Goal: Task Accomplishment & Management: Use online tool/utility

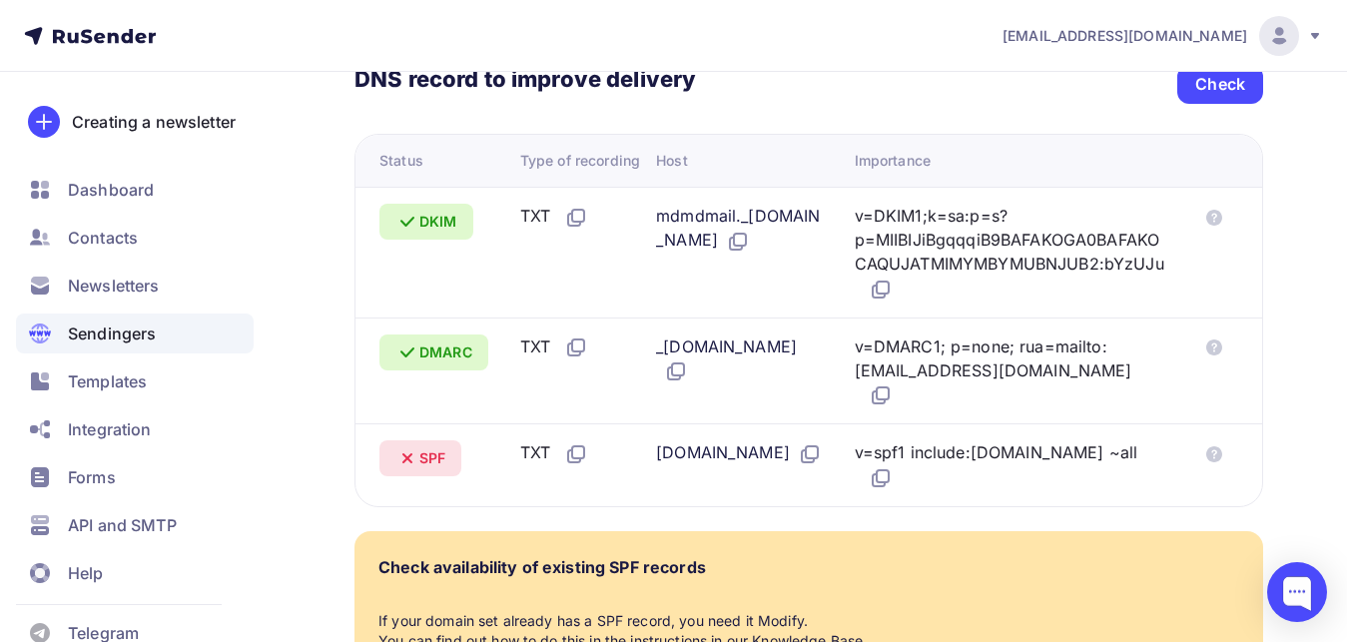
scroll to position [462, 0]
click at [1222, 74] on div "Check" at bounding box center [1220, 84] width 50 height 23
click at [893, 466] on icon at bounding box center [881, 478] width 24 height 24
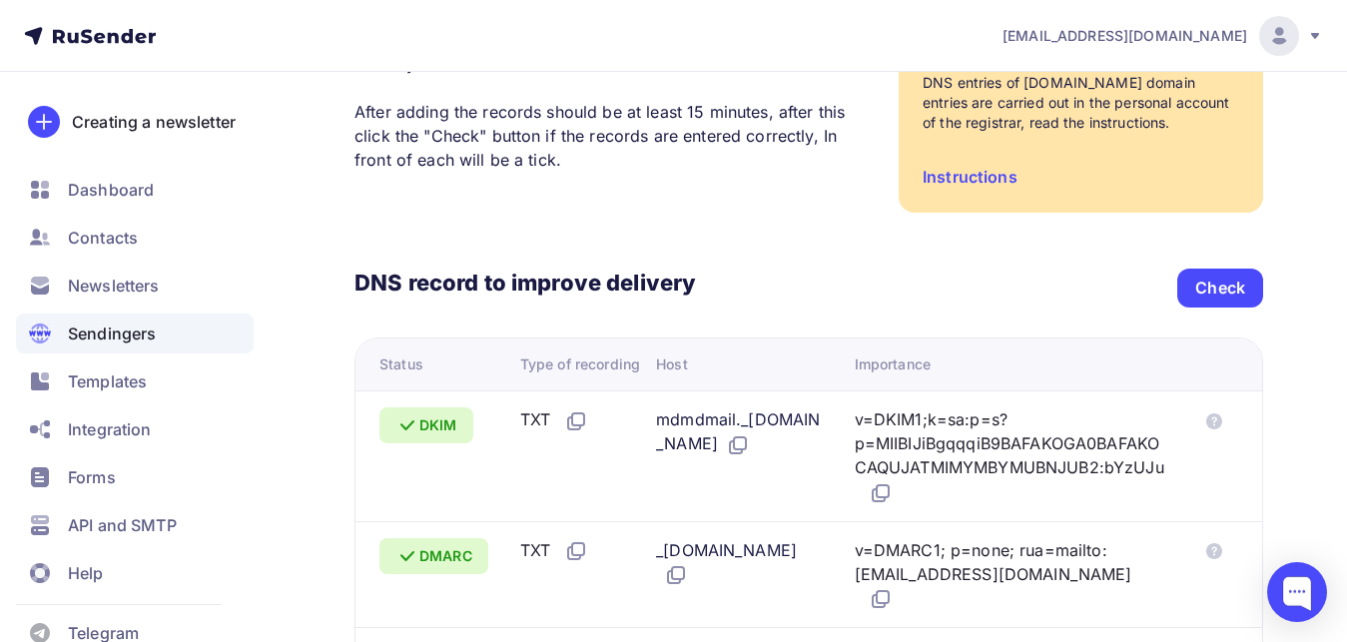
scroll to position [51, 0]
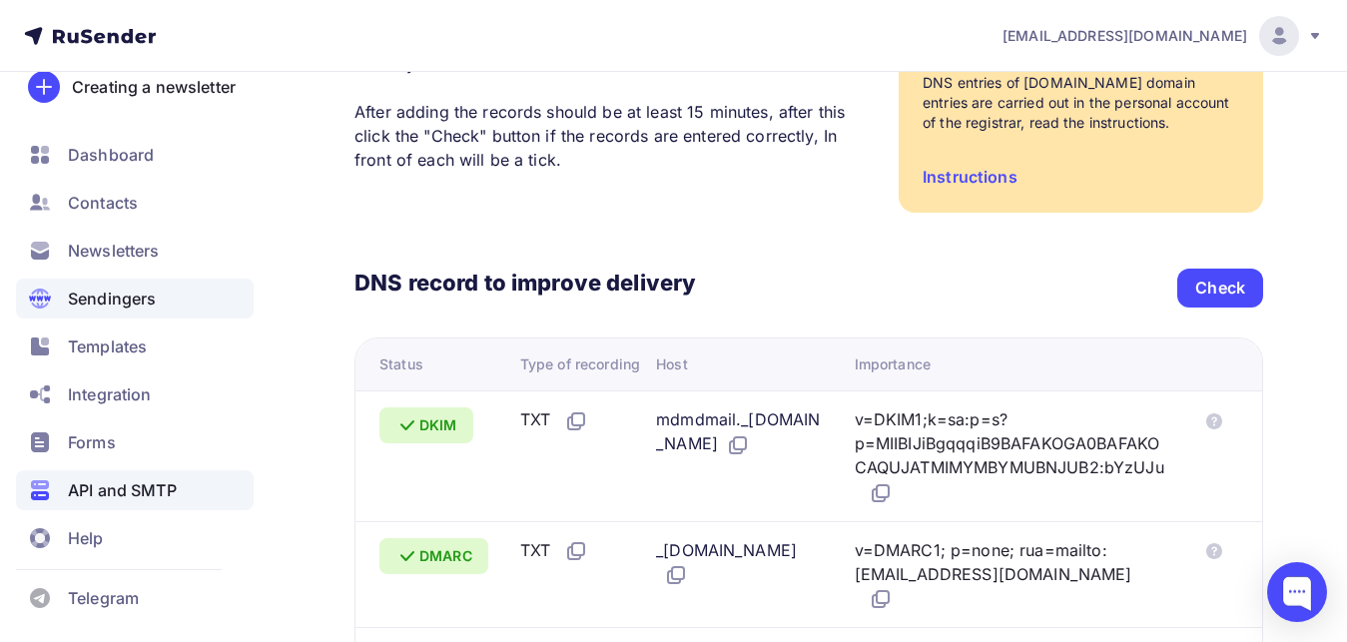
click at [142, 484] on span "API and SMTP" at bounding box center [122, 490] width 109 height 24
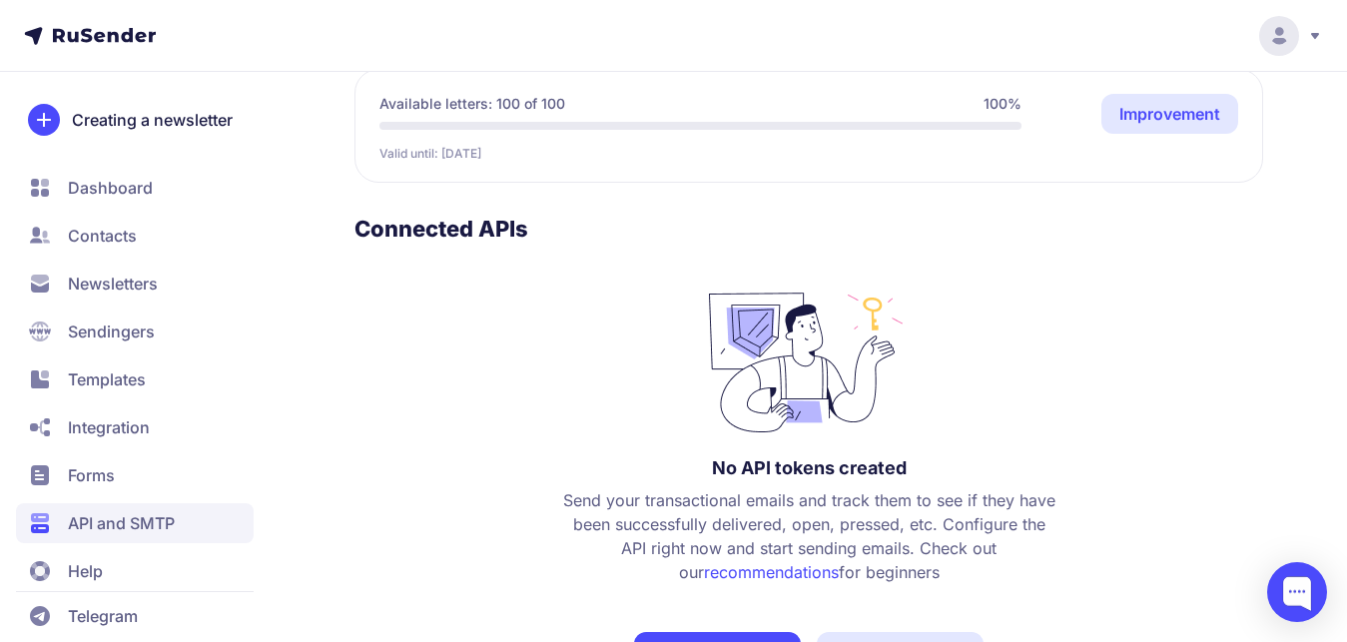
scroll to position [277, 0]
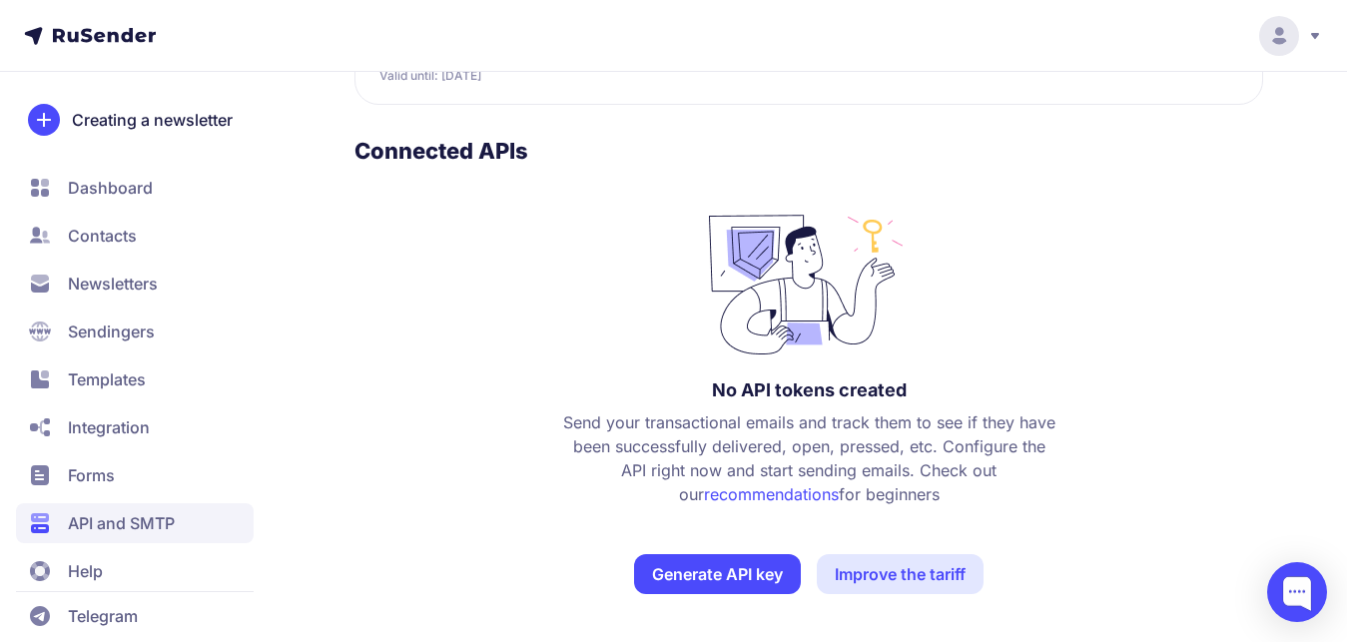
click at [716, 580] on button "Generate API key" at bounding box center [717, 574] width 167 height 40
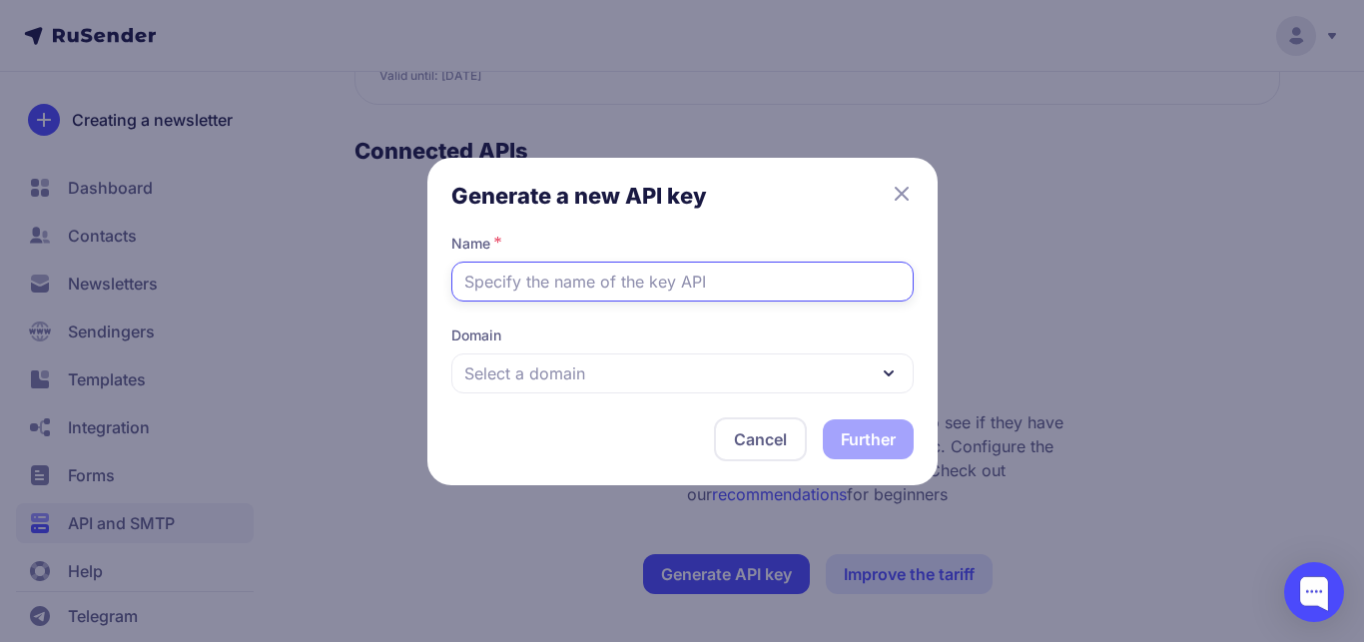
click at [707, 281] on input "text" at bounding box center [682, 282] width 462 height 40
type input "S"
drag, startPoint x: 723, startPoint y: 281, endPoint x: 522, endPoint y: 285, distance: 200.7
click at [456, 272] on input "[DOMAIN_NAME]" at bounding box center [682, 282] width 462 height 40
type input "[DOMAIN_NAME]"
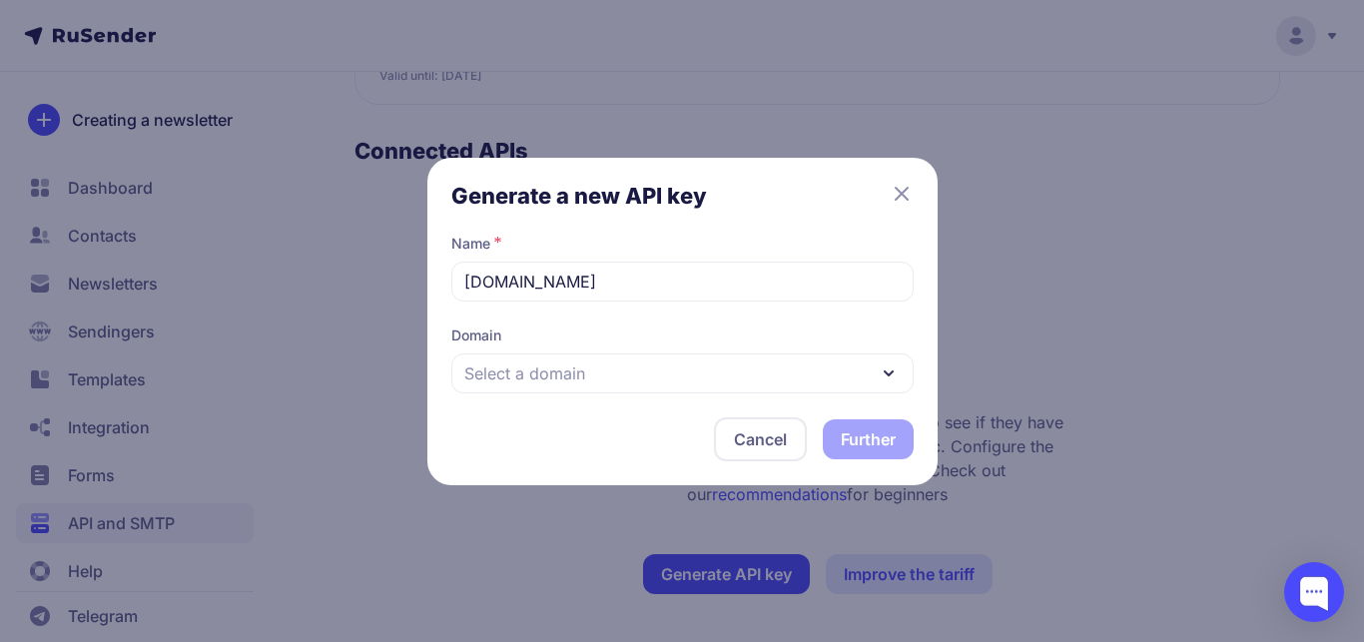
click at [586, 367] on div "Select a domain" at bounding box center [682, 373] width 462 height 40
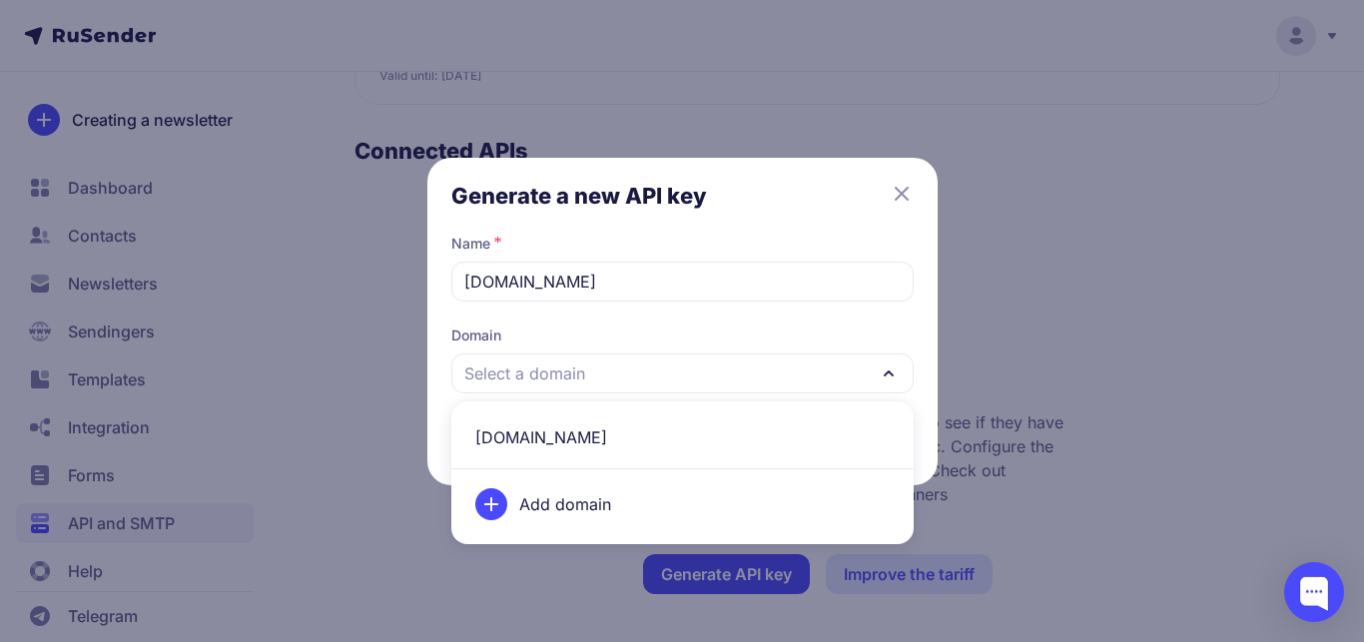
click at [557, 440] on span "[DOMAIN_NAME]" at bounding box center [682, 437] width 438 height 48
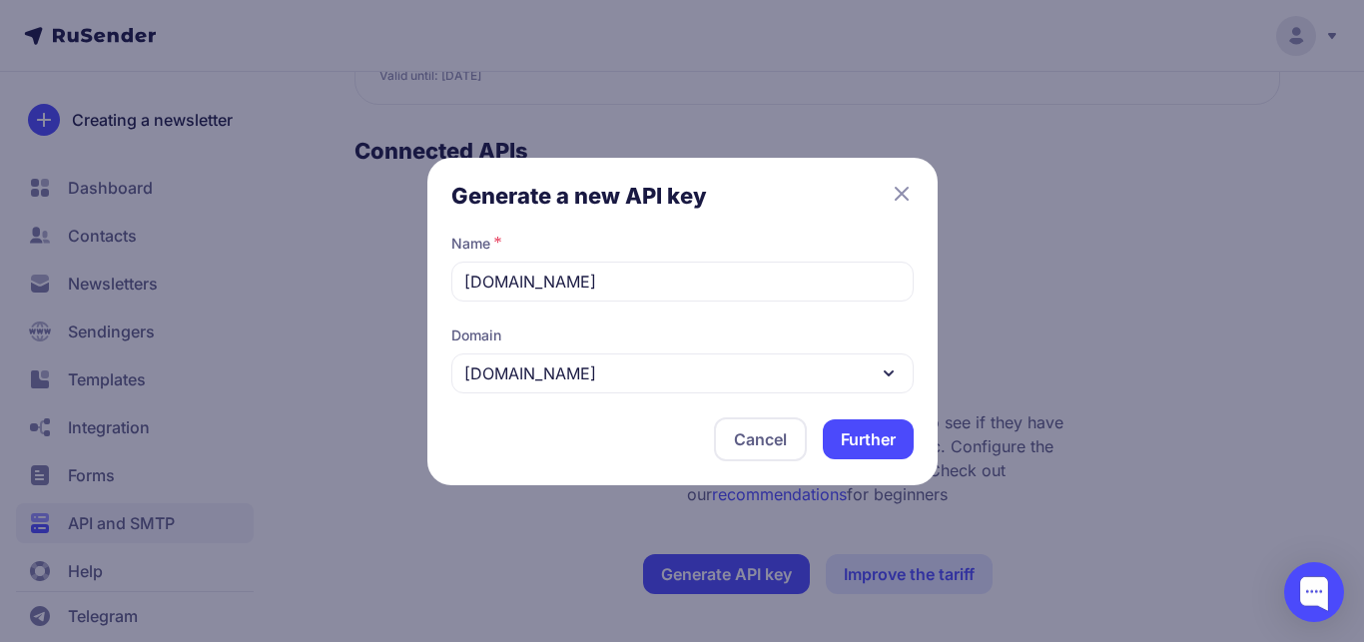
click at [850, 445] on button "Further" at bounding box center [868, 439] width 91 height 40
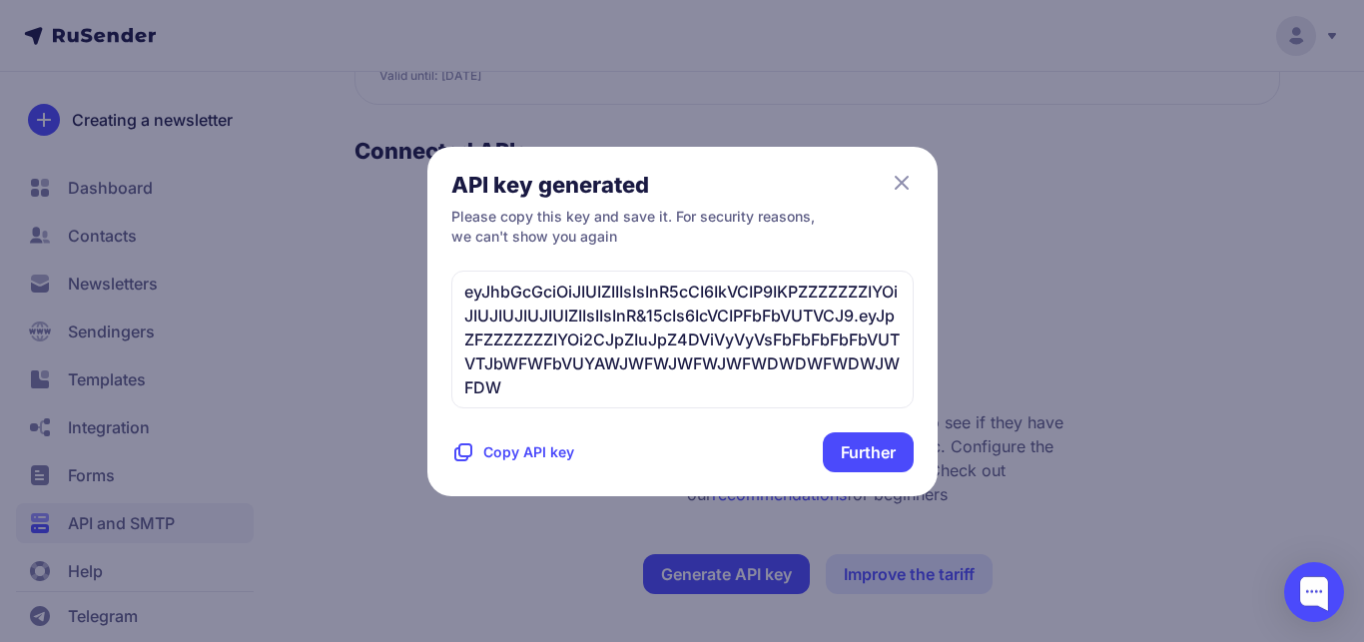
click at [498, 449] on span "Copy API key" at bounding box center [528, 452] width 91 height 20
click at [865, 463] on button "Further" at bounding box center [868, 452] width 91 height 40
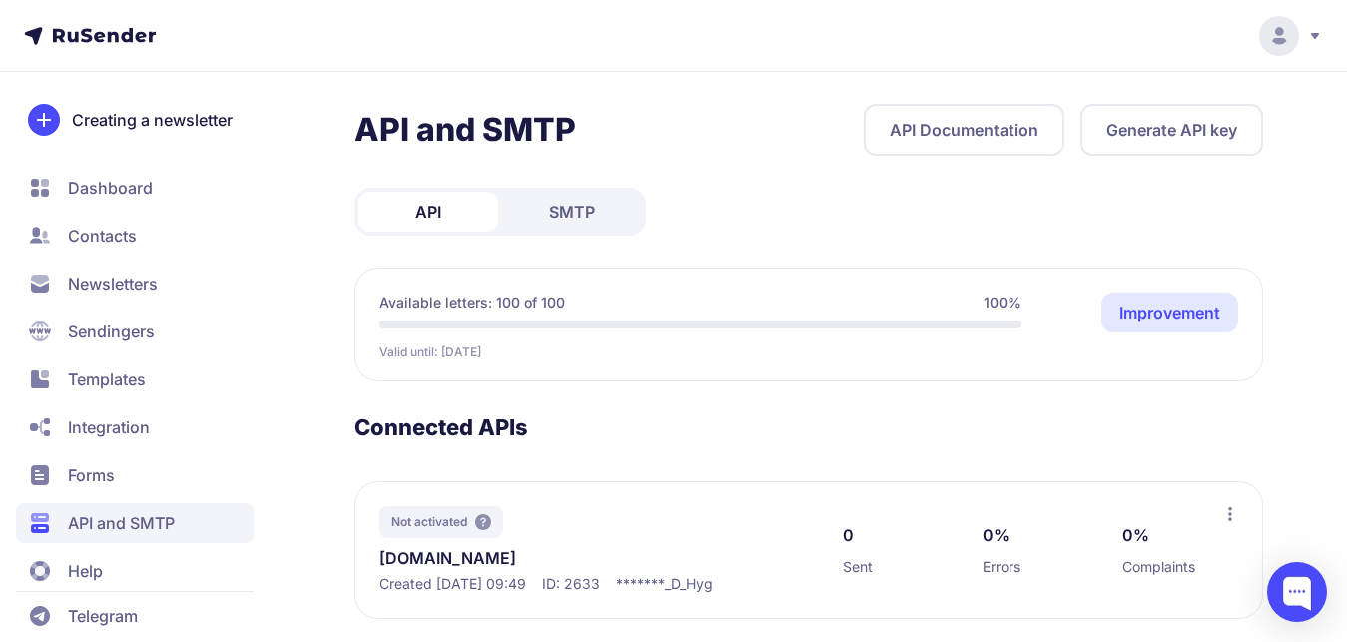
scroll to position [25, 0]
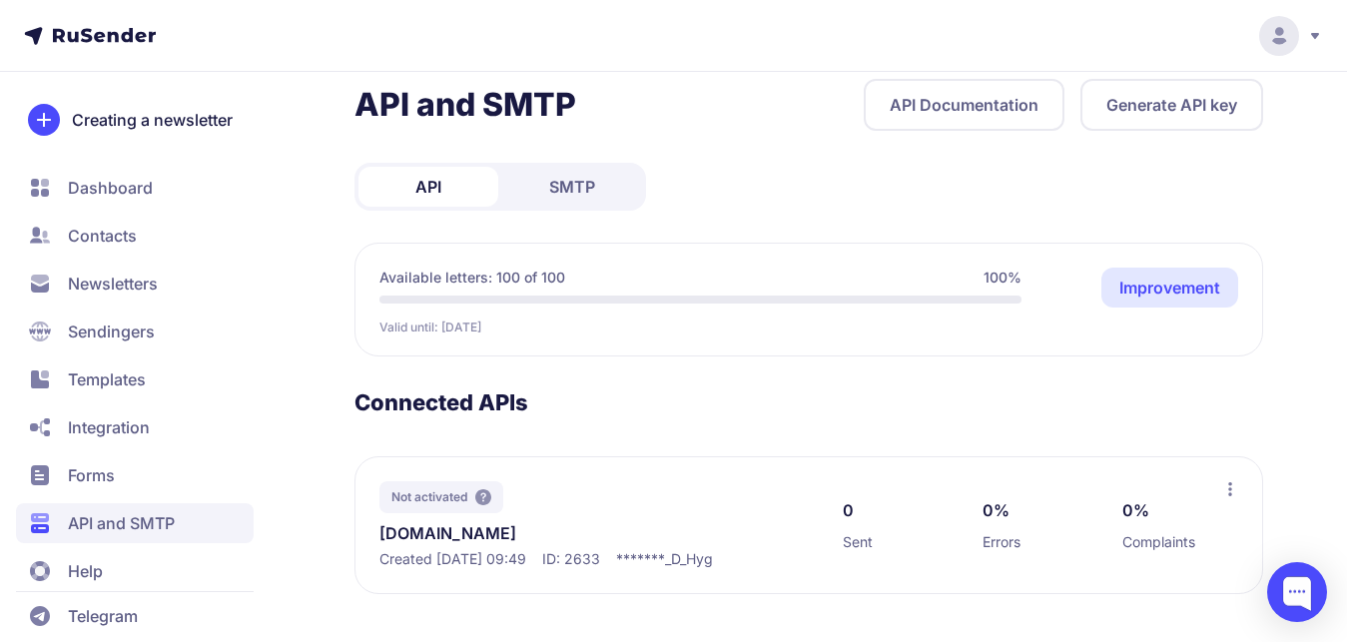
click at [1229, 487] on icon at bounding box center [1230, 489] width 16 height 16
click at [673, 366] on div "API and SMTP API Documentation Generate API key API SMTP Available letters: 100…" at bounding box center [808, 360] width 908 height 563
